Goal: Book appointment/travel/reservation

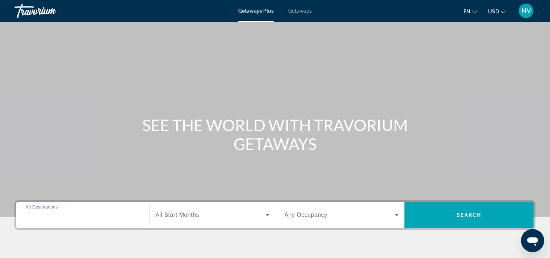
click at [92, 212] on input "Destination All Destinations" at bounding box center [83, 215] width 114 height 9
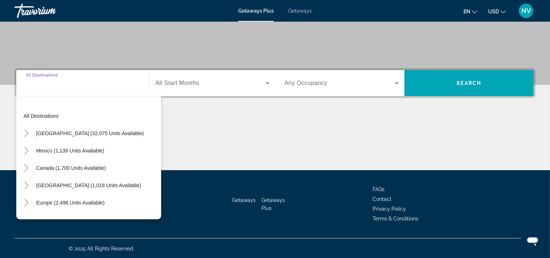
scroll to position [133, 0]
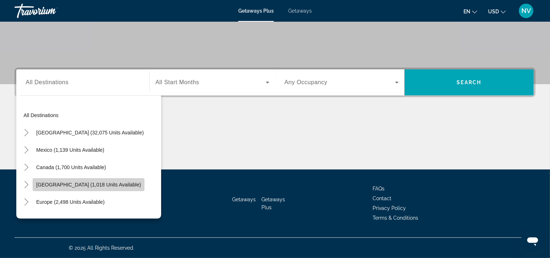
click at [82, 185] on span "[GEOGRAPHIC_DATA] (1,018 units available)" at bounding box center [88, 185] width 105 height 6
type input "**********"
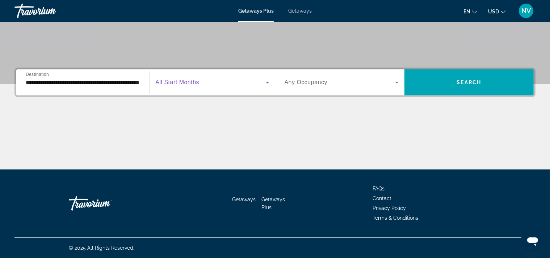
click at [268, 81] on icon "Search widget" at bounding box center [267, 82] width 9 height 9
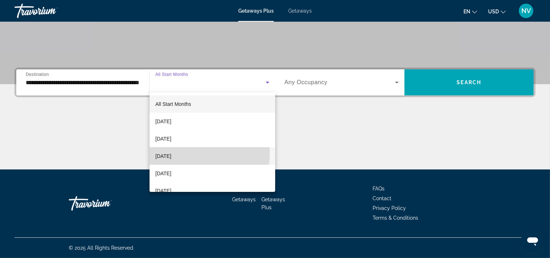
click at [171, 153] on span "[DATE]" at bounding box center [163, 156] width 16 height 9
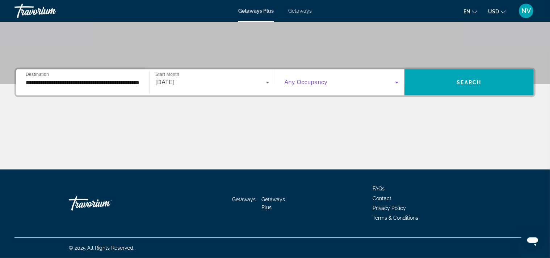
click at [396, 81] on icon "Search widget" at bounding box center [396, 82] width 9 height 9
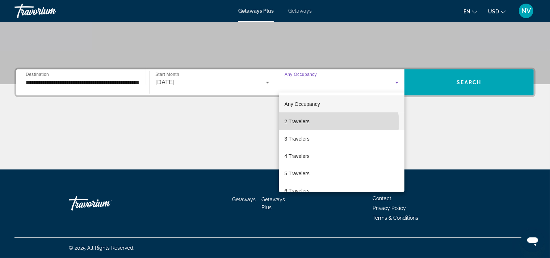
click at [334, 123] on mat-option "2 Travelers" at bounding box center [342, 121] width 126 height 17
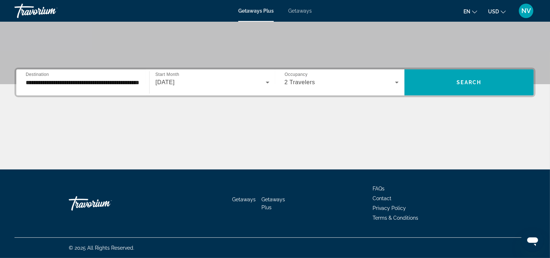
click at [507, 12] on ul "en English Español Français Italiano Português русский USD USD ($) MXN (Mex$) C…" at bounding box center [489, 11] width 53 height 12
click at [503, 10] on icon "Change currency" at bounding box center [503, 11] width 5 height 5
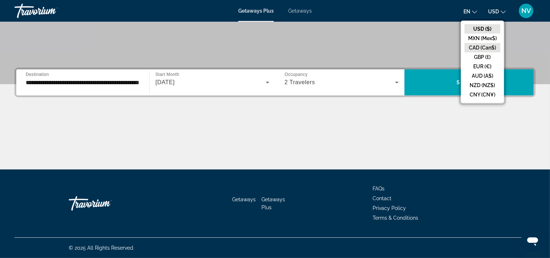
click at [485, 48] on button "CAD (Can$)" at bounding box center [482, 47] width 36 height 9
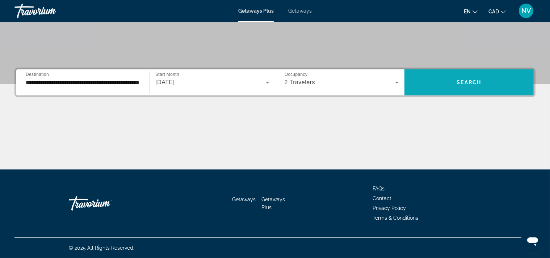
click at [467, 83] on span "Search" at bounding box center [469, 83] width 25 height 6
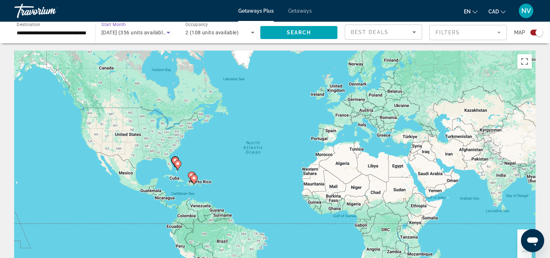
click at [168, 32] on icon "Search widget" at bounding box center [168, 32] width 9 height 9
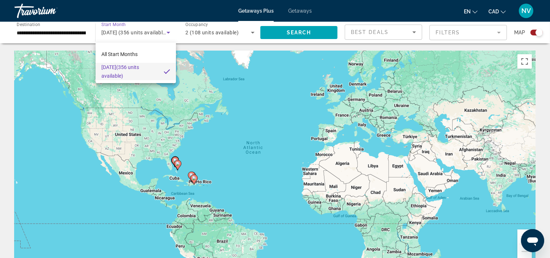
click at [416, 32] on div at bounding box center [275, 129] width 550 height 258
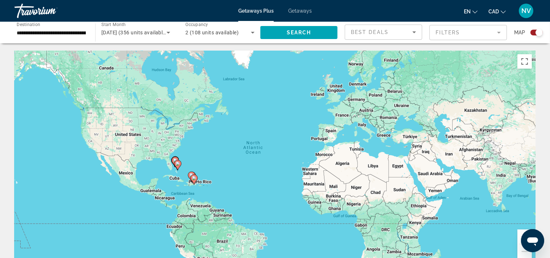
click at [416, 32] on icon "Sort by" at bounding box center [414, 32] width 9 height 9
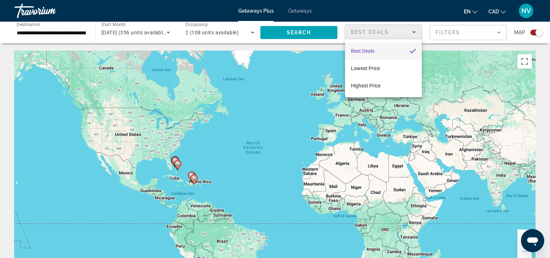
click at [497, 33] on div at bounding box center [275, 129] width 550 height 258
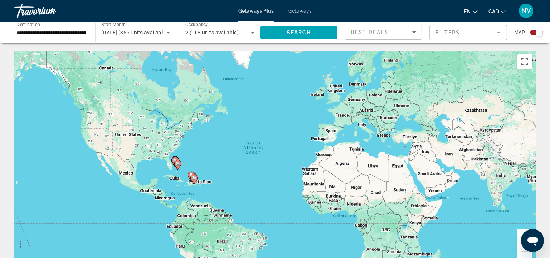
click at [497, 33] on mat-form-field "Filters" at bounding box center [467, 32] width 77 height 15
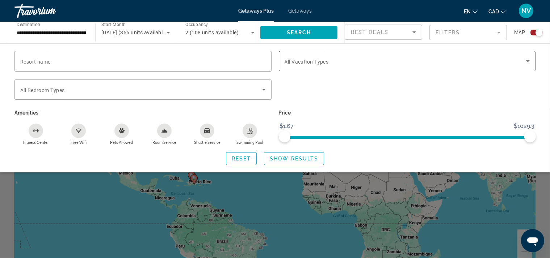
click at [528, 60] on icon "Search widget" at bounding box center [527, 61] width 9 height 9
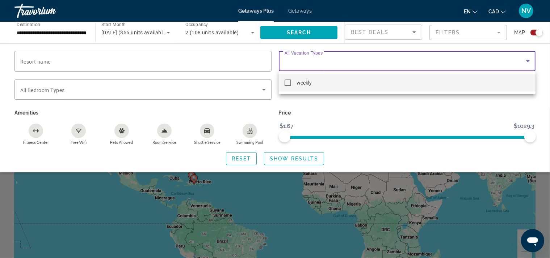
click at [528, 60] on div at bounding box center [275, 129] width 550 height 258
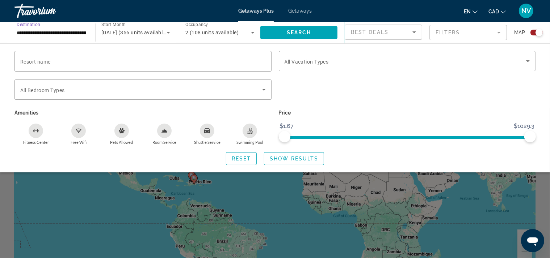
click at [65, 32] on input "**********" at bounding box center [51, 33] width 69 height 9
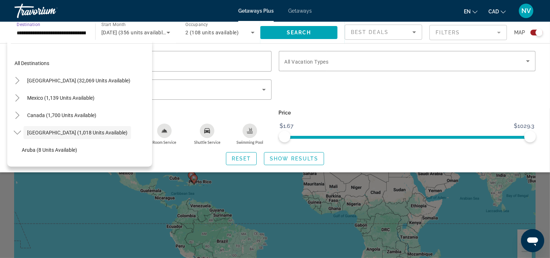
scroll to position [26, 0]
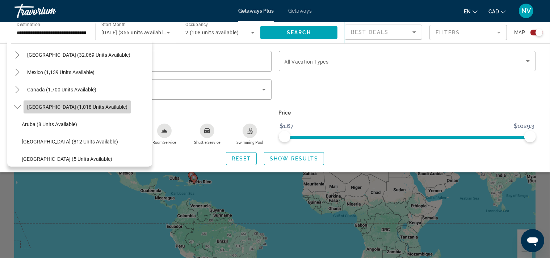
click at [55, 108] on span "[GEOGRAPHIC_DATA] (1,018 units available)" at bounding box center [77, 107] width 100 height 6
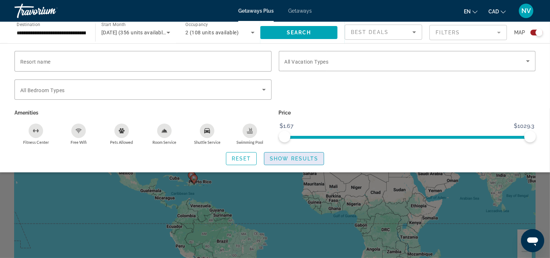
click at [279, 159] on span "Show Results" at bounding box center [294, 159] width 49 height 6
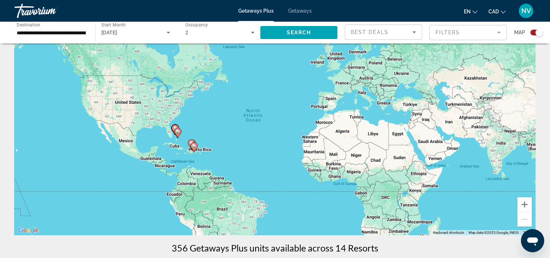
scroll to position [35, 0]
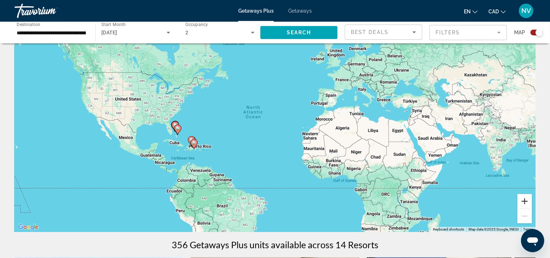
click at [524, 200] on button "Zoom in" at bounding box center [524, 201] width 14 height 14
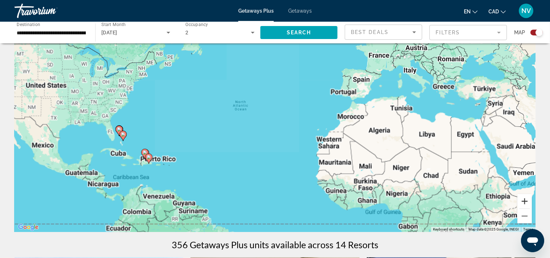
click at [524, 200] on button "Zoom in" at bounding box center [524, 201] width 14 height 14
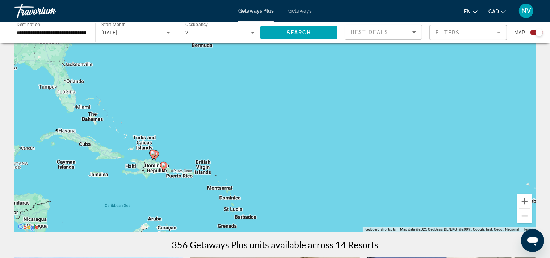
drag, startPoint x: 231, startPoint y: 196, endPoint x: 446, endPoint y: 129, distance: 225.5
click at [456, 128] on div "To activate drag with keyboard, press Alt + Enter. Once in keyboard drag state,…" at bounding box center [274, 123] width 521 height 217
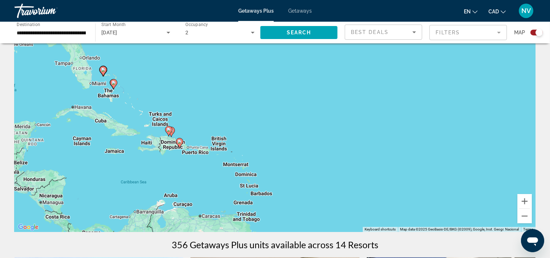
click at [179, 144] on icon "Main content" at bounding box center [179, 143] width 7 height 9
type input "**********"
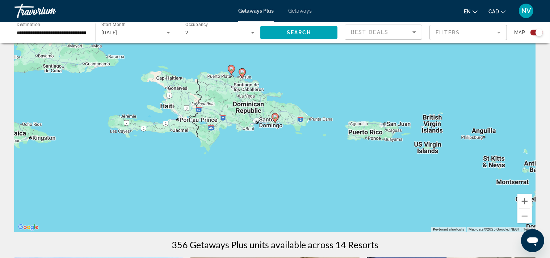
click at [231, 68] on image "Main content" at bounding box center [231, 69] width 4 height 4
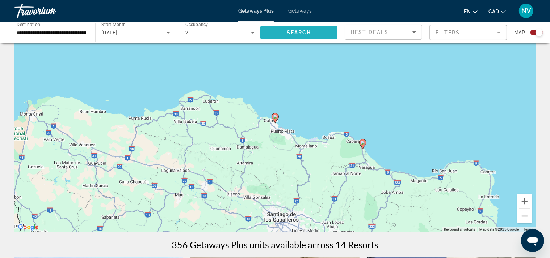
click at [309, 34] on span "Search" at bounding box center [299, 33] width 25 height 6
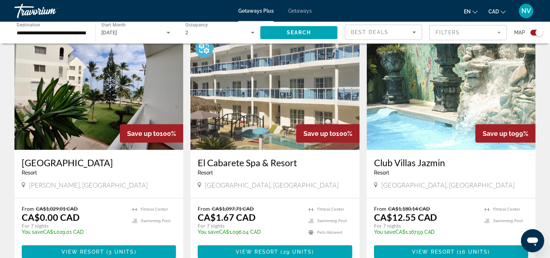
scroll to position [331, 0]
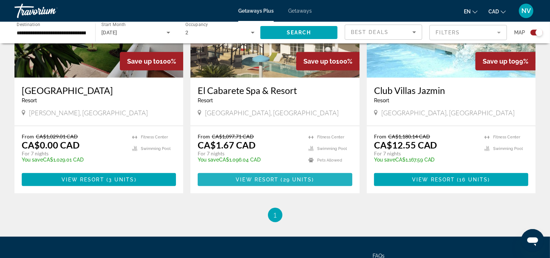
click at [305, 176] on span "Main content" at bounding box center [275, 179] width 154 height 17
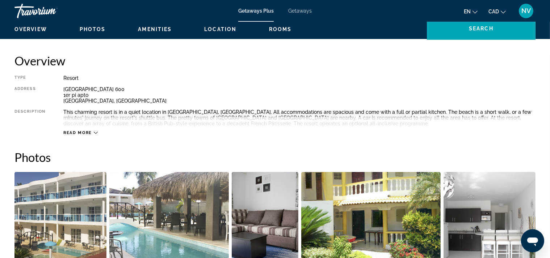
scroll to position [165, 0]
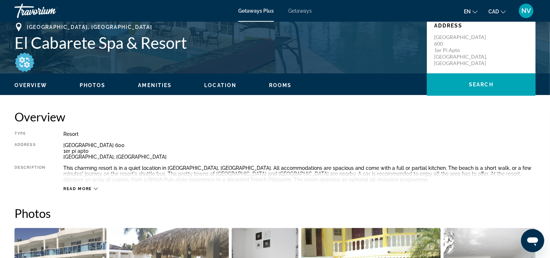
click at [74, 188] on span "Read more" at bounding box center [77, 189] width 29 height 5
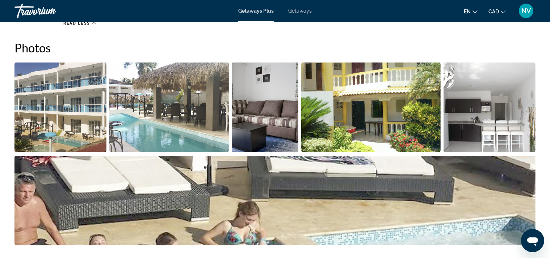
scroll to position [0, 0]
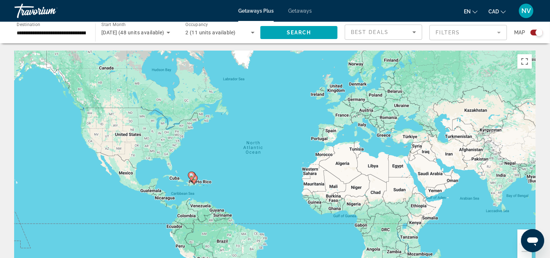
drag, startPoint x: 541, startPoint y: 33, endPoint x: 532, endPoint y: 33, distance: 8.7
click at [534, 33] on div "Search widget" at bounding box center [536, 33] width 12 height 6
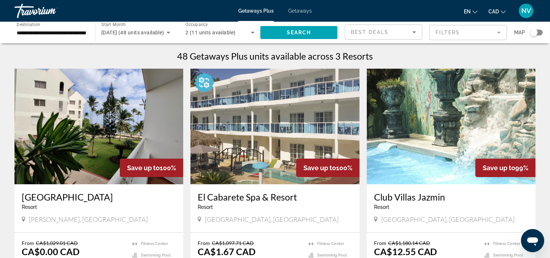
click at [414, 151] on img "Main content" at bounding box center [451, 127] width 169 height 116
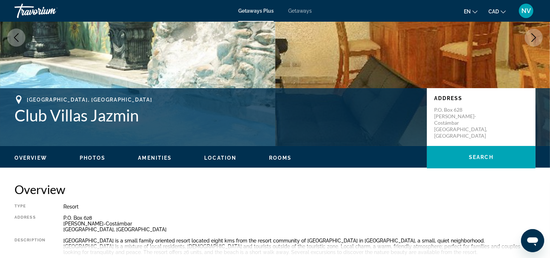
scroll to position [165, 0]
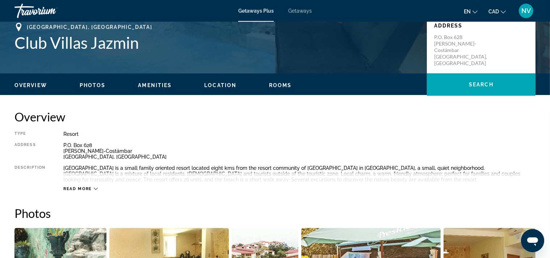
click at [85, 188] on span "Read more" at bounding box center [77, 189] width 29 height 5
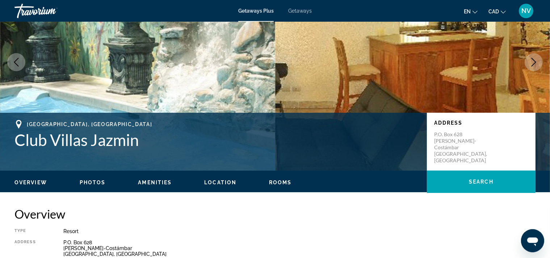
scroll to position [0, 0]
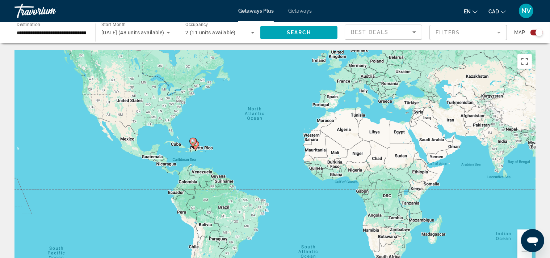
drag, startPoint x: 415, startPoint y: 145, endPoint x: 416, endPoint y: 121, distance: 24.6
click at [416, 121] on div "To activate drag with keyboard, press Alt + Enter. Once in keyboard drag state,…" at bounding box center [274, 159] width 521 height 217
click at [531, 212] on div "To activate drag with keyboard, press Alt + Enter. Once in keyboard drag state,…" at bounding box center [274, 159] width 521 height 217
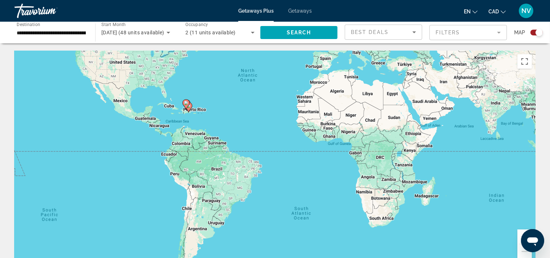
drag, startPoint x: 532, startPoint y: 212, endPoint x: 525, endPoint y: 172, distance: 40.8
click at [525, 172] on div "To activate drag with keyboard, press Alt + Enter. Once in keyboard drag state,…" at bounding box center [274, 159] width 521 height 217
click at [286, 211] on div "To activate drag with keyboard, press Alt + Enter. Once in keyboard drag state,…" at bounding box center [274, 159] width 521 height 217
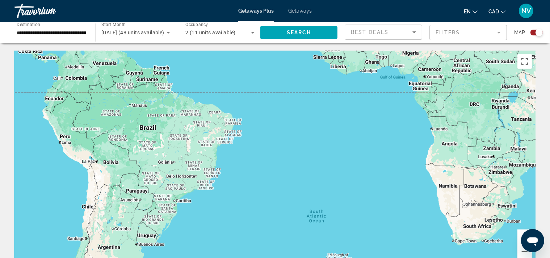
click at [286, 210] on div "Main content" at bounding box center [274, 159] width 521 height 217
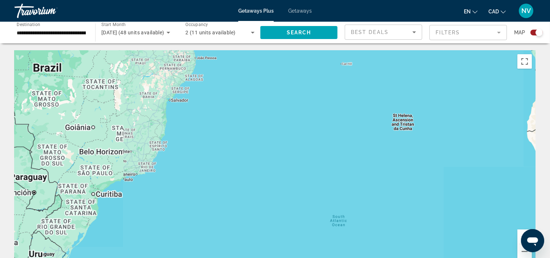
click at [286, 210] on div "Main content" at bounding box center [274, 159] width 521 height 217
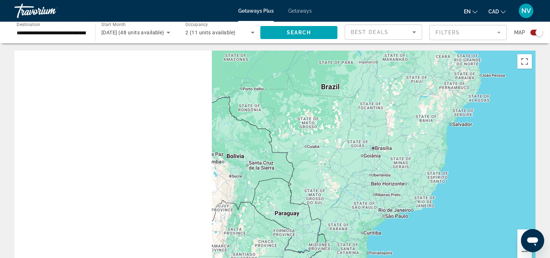
drag, startPoint x: 151, startPoint y: 136, endPoint x: 535, endPoint y: 171, distance: 385.6
click at [535, 174] on div "Main content" at bounding box center [274, 159] width 521 height 217
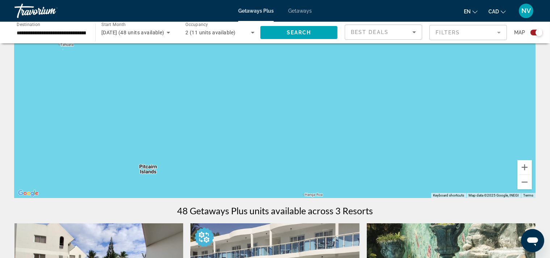
scroll to position [68, 0]
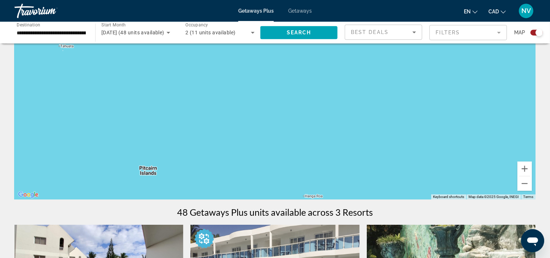
click at [26, 32] on input "**********" at bounding box center [51, 33] width 69 height 9
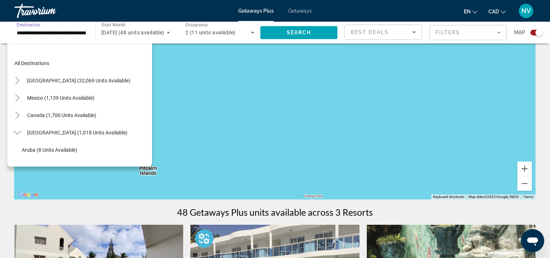
scroll to position [95, 0]
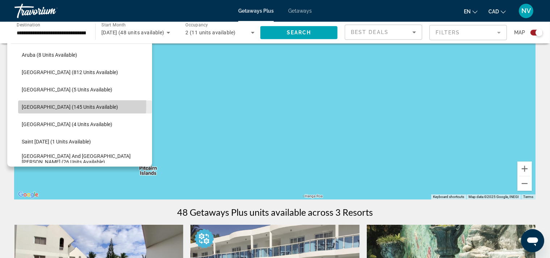
click at [35, 105] on span "[GEOGRAPHIC_DATA] (145 units available)" at bounding box center [70, 107] width 96 height 6
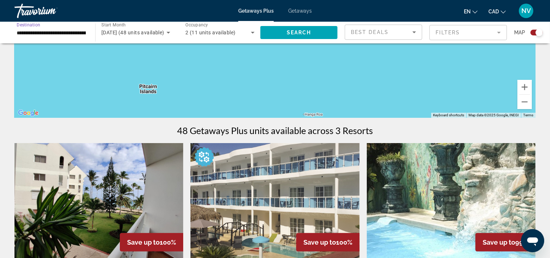
scroll to position [67, 0]
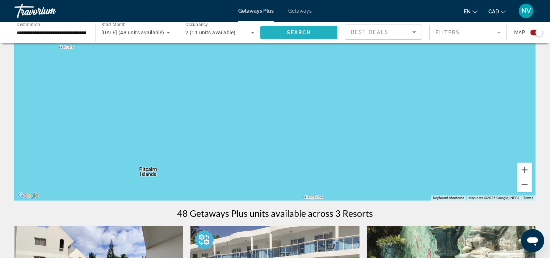
click at [295, 32] on span "Search" at bounding box center [299, 33] width 25 height 6
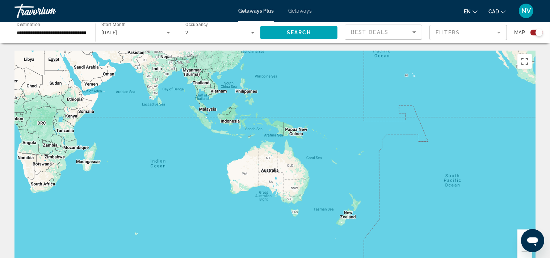
drag, startPoint x: 211, startPoint y: 144, endPoint x: 439, endPoint y: 134, distance: 227.9
click at [439, 134] on div "To activate drag with keyboard, press Alt + Enter. Once in keyboard drag state,…" at bounding box center [274, 159] width 521 height 217
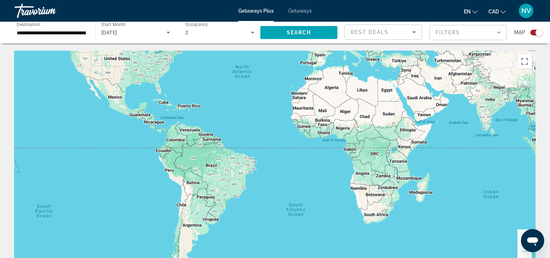
drag, startPoint x: 155, startPoint y: 144, endPoint x: 435, endPoint y: 174, distance: 281.8
click at [435, 174] on div "Main content" at bounding box center [274, 159] width 521 height 217
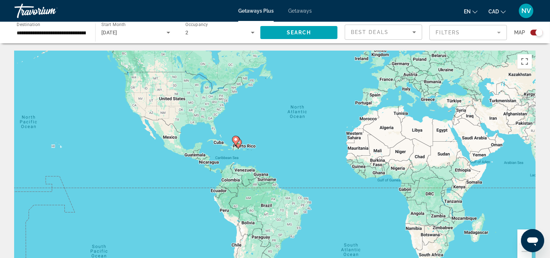
drag, startPoint x: 306, startPoint y: 142, endPoint x: 315, endPoint y: 202, distance: 61.5
click at [315, 202] on div "To activate drag with keyboard, press Alt + Enter. Once in keyboard drag state,…" at bounding box center [274, 159] width 521 height 217
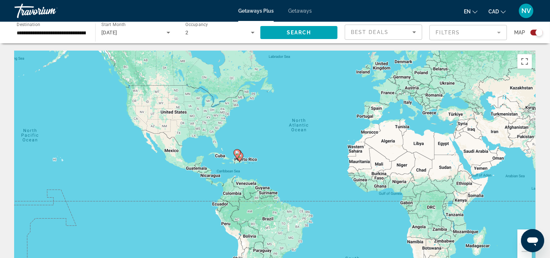
click at [527, 237] on icon "Open messaging window" at bounding box center [532, 240] width 13 height 13
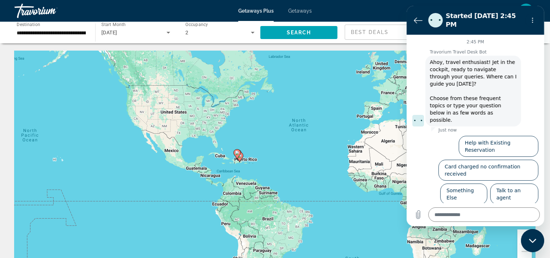
click at [340, 85] on div "To activate drag with keyboard, press Alt + Enter. Once in keyboard drag state,…" at bounding box center [274, 159] width 521 height 217
click at [498, 248] on div "To activate drag with keyboard, press Alt + Enter. Once in keyboard drag state,…" at bounding box center [274, 159] width 521 height 217
click at [509, 245] on div "To activate drag with keyboard, press Alt + Enter. Once in keyboard drag state,…" at bounding box center [274, 159] width 521 height 217
click at [530, 242] on icon "Close messaging window" at bounding box center [532, 241] width 8 height 5
type textarea "*"
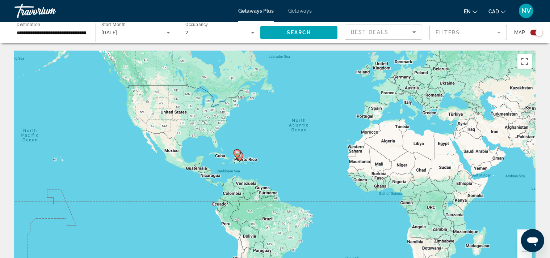
click at [520, 234] on button "Zoom in" at bounding box center [524, 237] width 14 height 14
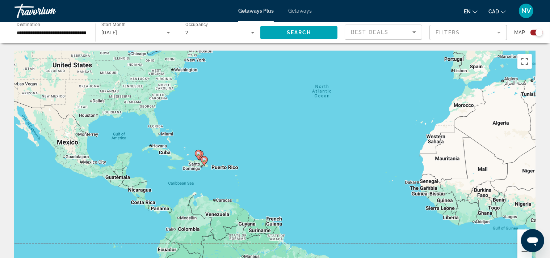
click at [520, 234] on button "Zoom in" at bounding box center [524, 237] width 14 height 14
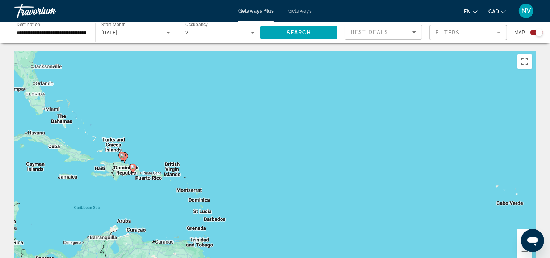
click at [519, 234] on button "Zoom in" at bounding box center [524, 237] width 14 height 14
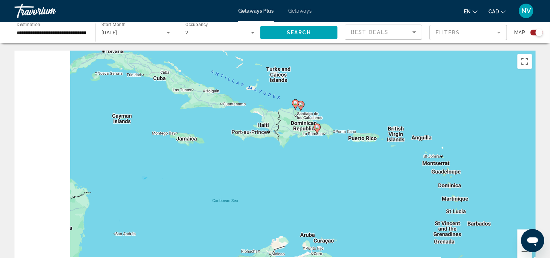
drag, startPoint x: 163, startPoint y: 177, endPoint x: 440, endPoint y: 130, distance: 281.5
click at [440, 130] on div "To activate drag with keyboard, press Alt + Enter. Once in keyboard drag state,…" at bounding box center [274, 159] width 521 height 217
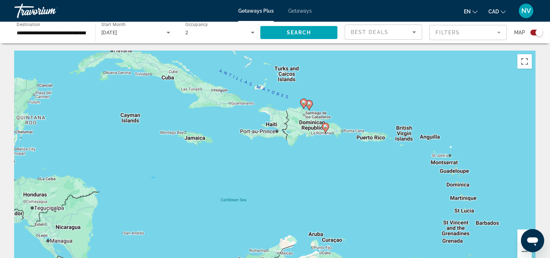
click at [369, 139] on div "To activate drag with keyboard, press Alt + Enter. Once in keyboard drag state,…" at bounding box center [274, 159] width 521 height 217
click at [520, 235] on button "Zoom in" at bounding box center [524, 237] width 14 height 14
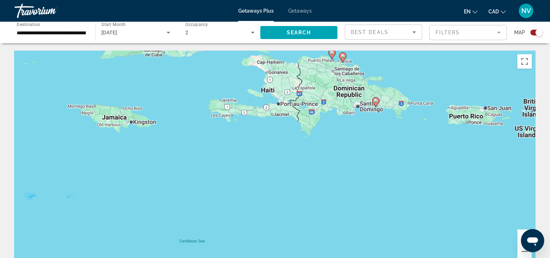
click at [520, 234] on button "Zoom in" at bounding box center [524, 237] width 14 height 14
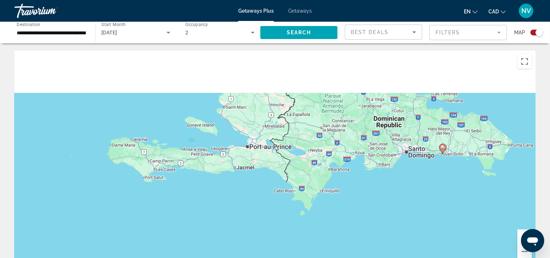
drag, startPoint x: 385, startPoint y: 147, endPoint x: 344, endPoint y: 259, distance: 119.1
click at [344, 258] on div "To activate drag with keyboard, press Alt + Enter. Once in keyboard drag state,…" at bounding box center [274, 159] width 521 height 217
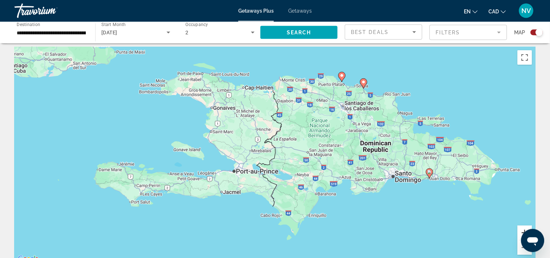
scroll to position [4, 0]
click at [524, 229] on button "Zoom in" at bounding box center [524, 232] width 14 height 14
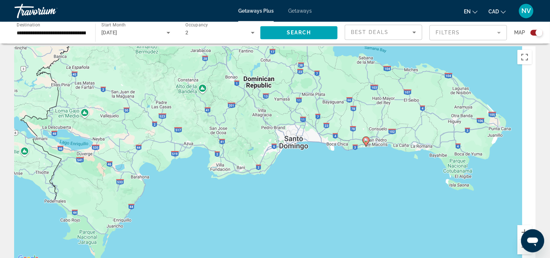
drag, startPoint x: 362, startPoint y: 197, endPoint x: 144, endPoint y: 142, distance: 225.1
click at [144, 142] on div "To activate drag with keyboard, press Alt + Enter. Once in keyboard drag state,…" at bounding box center [274, 154] width 521 height 217
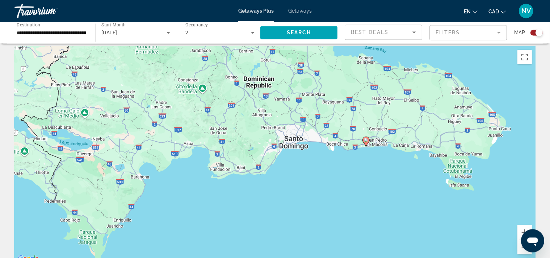
click at [368, 145] on gmp-advanced-marker "Main content" at bounding box center [365, 141] width 7 height 11
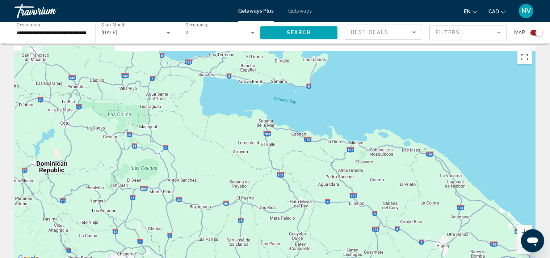
drag, startPoint x: 336, startPoint y: 127, endPoint x: 324, endPoint y: 248, distance: 122.3
click at [324, 248] on div "To activate drag with keyboard, press Alt + Enter. Once in keyboard drag state,…" at bounding box center [274, 154] width 521 height 217
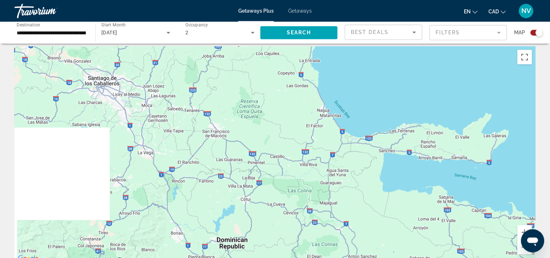
drag, startPoint x: 207, startPoint y: 152, endPoint x: 379, endPoint y: 194, distance: 177.3
click at [402, 209] on div "To activate drag with keyboard, press Alt + Enter. Once in keyboard drag state,…" at bounding box center [274, 154] width 521 height 217
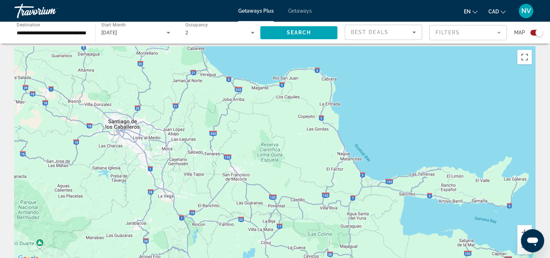
drag, startPoint x: 310, startPoint y: 148, endPoint x: 354, endPoint y: 212, distance: 77.8
click at [358, 220] on div "To activate drag with keyboard, press Alt + Enter. Once in keyboard drag state,…" at bounding box center [274, 154] width 521 height 217
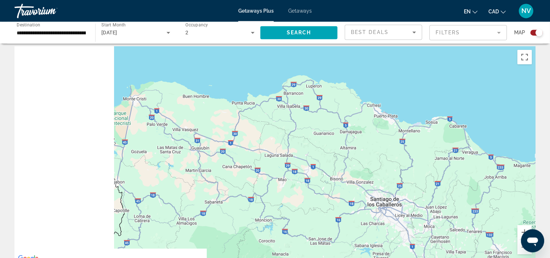
drag, startPoint x: 180, startPoint y: 173, endPoint x: 427, endPoint y: 140, distance: 248.7
click at [427, 140] on div "To activate drag with keyboard, press Alt + Enter. Once in keyboard drag state,…" at bounding box center [274, 154] width 521 height 217
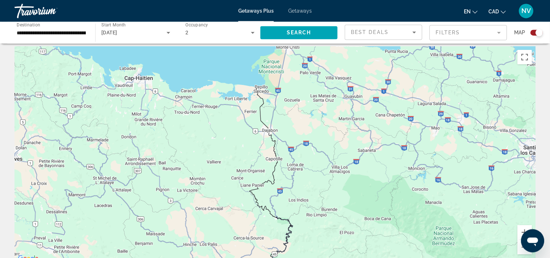
drag, startPoint x: 316, startPoint y: 143, endPoint x: 409, endPoint y: 91, distance: 106.3
click at [409, 91] on div "To activate drag with keyboard, press Alt + Enter. Once in keyboard drag state,…" at bounding box center [274, 154] width 521 height 217
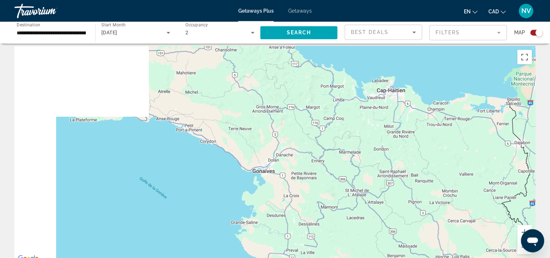
drag, startPoint x: 230, startPoint y: 128, endPoint x: 404, endPoint y: 146, distance: 175.3
click at [458, 160] on div "To activate drag with keyboard, press Alt + Enter. Once in keyboard drag state,…" at bounding box center [274, 154] width 521 height 217
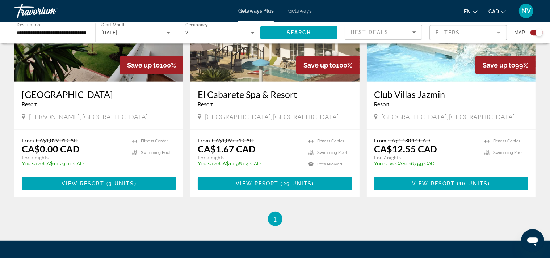
scroll to position [336, 0]
